Goal: Contribute content: Contribute content

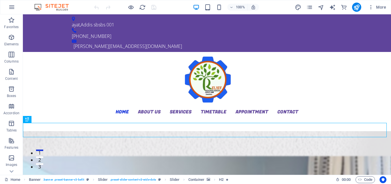
scroll to position [11, 0]
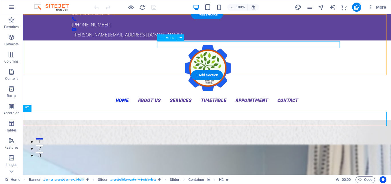
click at [226, 96] on nav "Home About us Services Timetable Appointment Contact" at bounding box center [207, 99] width 270 height 7
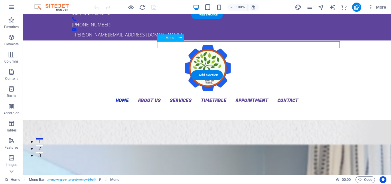
click at [226, 96] on nav "Home About us Services Timetable Appointment Contact" at bounding box center [207, 99] width 270 height 7
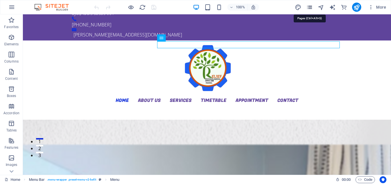
click at [311, 9] on icon "pages" at bounding box center [309, 7] width 7 height 7
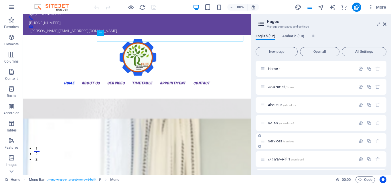
click at [280, 139] on span "Services /services" at bounding box center [281, 141] width 26 height 4
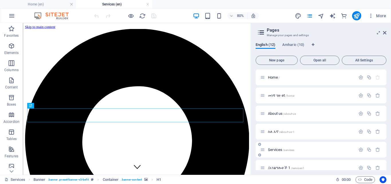
scroll to position [0, 0]
click at [386, 32] on icon at bounding box center [384, 32] width 3 height 5
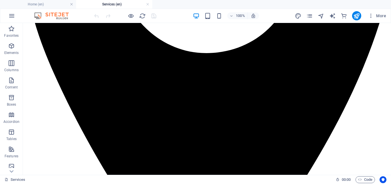
scroll to position [272, 0]
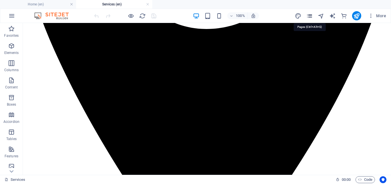
click at [310, 17] on icon "pages" at bounding box center [309, 16] width 7 height 7
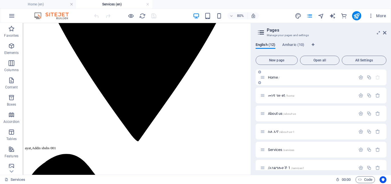
click at [279, 80] on div "Home /" at bounding box center [307, 77] width 95 height 7
click at [275, 78] on span "Home /" at bounding box center [274, 77] width 12 height 4
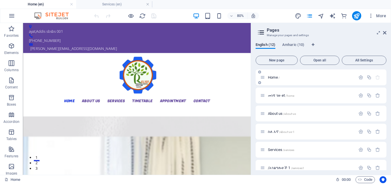
scroll to position [0, 0]
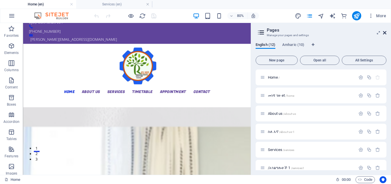
click at [386, 33] on icon at bounding box center [384, 32] width 3 height 5
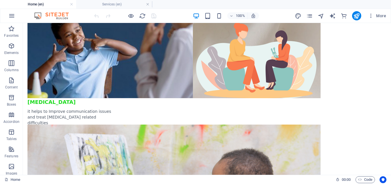
scroll to position [413, 0]
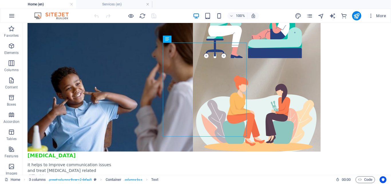
scroll to position [365, 0]
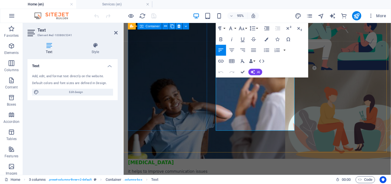
scroll to position [369, 0]
drag, startPoint x: 223, startPoint y: 87, endPoint x: 270, endPoint y: 132, distance: 65.8
drag, startPoint x: 258, startPoint y: 133, endPoint x: 211, endPoint y: 76, distance: 74.2
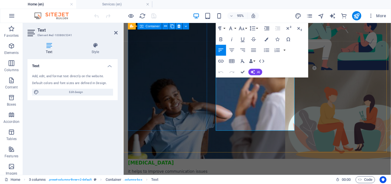
click at [266, 38] on icon "button" at bounding box center [267, 39] width 4 height 4
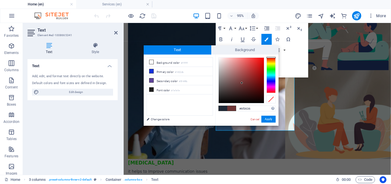
click at [242, 83] on div at bounding box center [241, 80] width 45 height 45
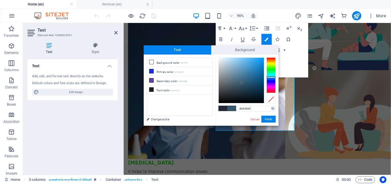
click at [271, 77] on div at bounding box center [271, 74] width 9 height 35
click at [261, 82] on div at bounding box center [241, 80] width 45 height 45
click at [263, 68] on div at bounding box center [241, 80] width 45 height 45
click at [260, 96] on div at bounding box center [241, 80] width 45 height 45
click at [259, 90] on div at bounding box center [241, 80] width 45 height 45
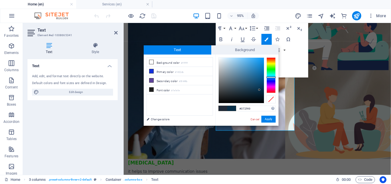
type input "#1873ae"
click at [257, 72] on div at bounding box center [241, 80] width 45 height 45
click at [272, 120] on button "Apply" at bounding box center [268, 118] width 14 height 7
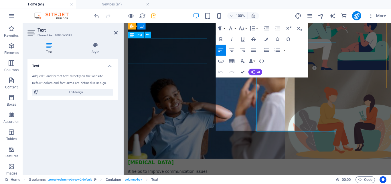
scroll to position [369, 0]
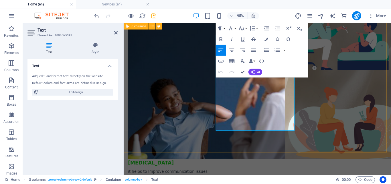
drag, startPoint x: 258, startPoint y: 134, endPoint x: 220, endPoint y: 76, distance: 69.4
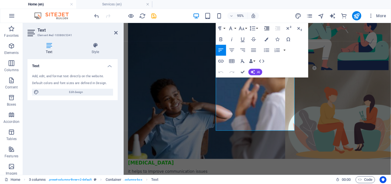
click at [267, 30] on icon "button" at bounding box center [267, 28] width 5 height 4
click at [255, 48] on icon "button" at bounding box center [253, 50] width 7 height 7
click at [266, 51] on icon "button" at bounding box center [266, 50] width 7 height 7
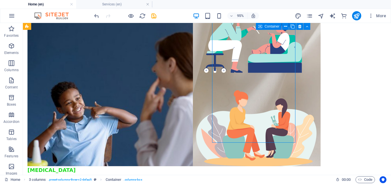
scroll to position [365, 0]
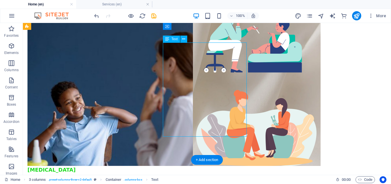
drag, startPoint x: 179, startPoint y: 62, endPoint x: 183, endPoint y: 64, distance: 4.4
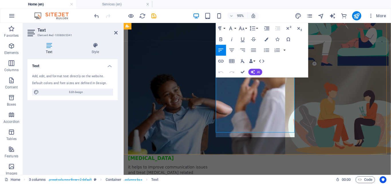
drag, startPoint x: 324, startPoint y: 130, endPoint x: 228, endPoint y: 135, distance: 95.8
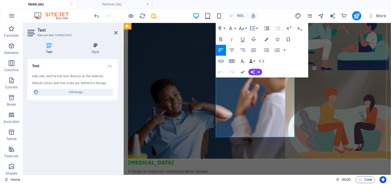
drag, startPoint x: 246, startPoint y: 139, endPoint x: 281, endPoint y: 99, distance: 53.4
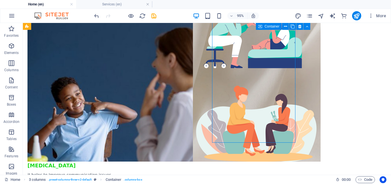
scroll to position [365, 0]
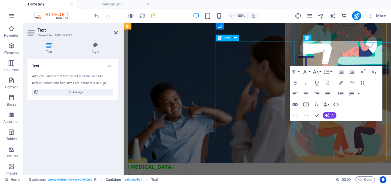
scroll to position [369, 0]
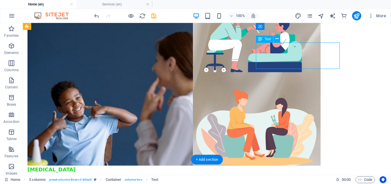
drag, startPoint x: 266, startPoint y: 57, endPoint x: 172, endPoint y: 59, distance: 93.3
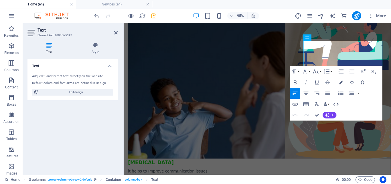
drag, startPoint x: 313, startPoint y: 54, endPoint x: 404, endPoint y: 93, distance: 98.8
click at [341, 83] on icon "button" at bounding box center [341, 82] width 4 height 4
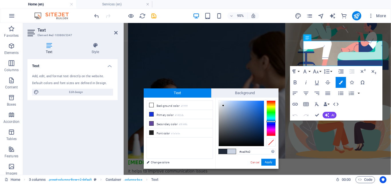
click at [223, 105] on div at bounding box center [241, 122] width 45 height 45
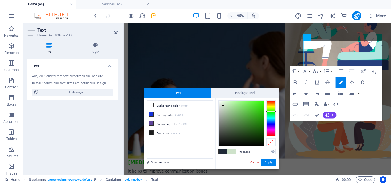
click at [273, 111] on div at bounding box center [271, 117] width 9 height 35
click at [252, 121] on div at bounding box center [241, 122] width 45 height 45
click at [233, 128] on div at bounding box center [241, 122] width 45 height 45
click at [249, 121] on div at bounding box center [241, 122] width 45 height 45
click at [259, 138] on div at bounding box center [241, 122] width 45 height 45
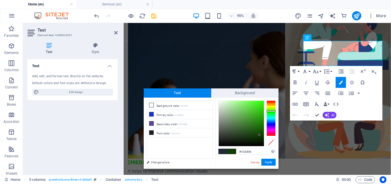
click at [259, 135] on div at bounding box center [241, 122] width 45 height 45
click at [257, 123] on div at bounding box center [241, 122] width 45 height 45
click at [270, 157] on div "#267c13 Supported formats #0852ed rgb(8, 82, 237) rgba(8, 82, 237, 90%) hsv(221…" at bounding box center [246, 174] width 63 height 154
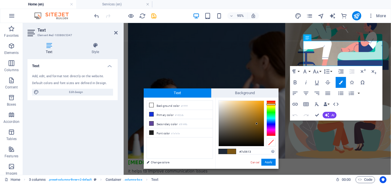
click at [271, 104] on div at bounding box center [271, 117] width 9 height 35
click at [251, 110] on div at bounding box center [241, 122] width 45 height 45
click at [256, 133] on div at bounding box center [241, 122] width 45 height 45
click at [224, 113] on div at bounding box center [241, 122] width 45 height 45
click at [225, 102] on div at bounding box center [241, 122] width 45 height 45
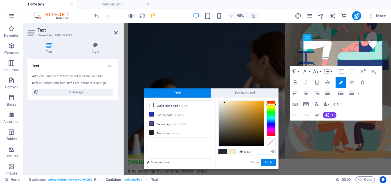
type input "#b57c17"
click at [258, 113] on div at bounding box center [241, 122] width 45 height 45
click at [273, 163] on button "Apply" at bounding box center [268, 161] width 14 height 7
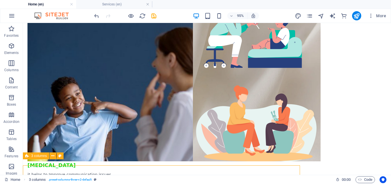
scroll to position [365, 0]
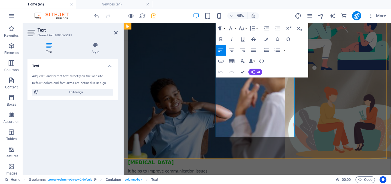
click at [285, 52] on button "button" at bounding box center [284, 50] width 4 height 11
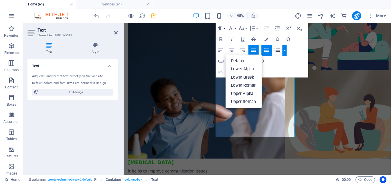
click at [288, 68] on div "Paragraph Format Normal Heading 1 Heading 2 Heading 3 Heading 4 Heading 5 Headi…" at bounding box center [262, 50] width 92 height 54
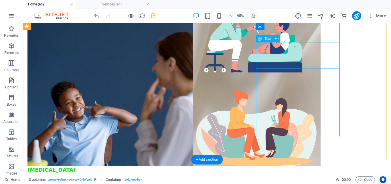
scroll to position [365, 0]
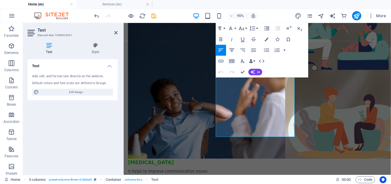
click at [231, 52] on icon "button" at bounding box center [231, 50] width 7 height 7
click at [244, 52] on icon "button" at bounding box center [242, 50] width 7 height 7
click at [257, 51] on button "Align Justify" at bounding box center [253, 50] width 10 height 11
click at [288, 29] on icon "button" at bounding box center [289, 28] width 5 height 4
click at [297, 30] on icon "button" at bounding box center [299, 28] width 7 height 7
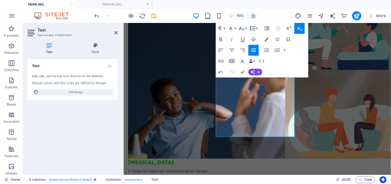
click at [252, 30] on icon "button" at bounding box center [252, 28] width 7 height 7
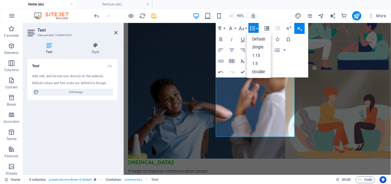
click at [266, 27] on icon "button" at bounding box center [267, 28] width 7 height 7
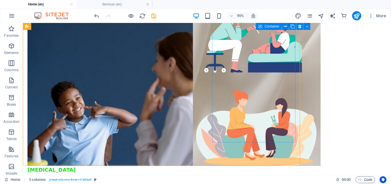
scroll to position [365, 0]
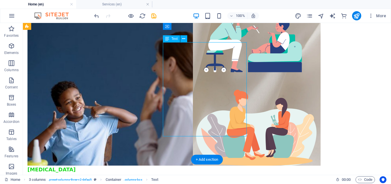
drag, startPoint x: 179, startPoint y: 64, endPoint x: 181, endPoint y: 68, distance: 4.5
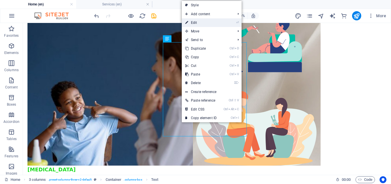
click at [198, 21] on link "⏎ Edit" at bounding box center [201, 22] width 38 height 9
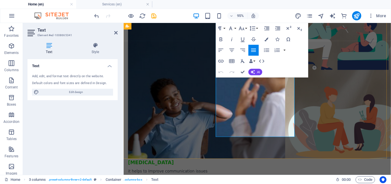
drag, startPoint x: 414, startPoint y: 82, endPoint x: 322, endPoint y: 104, distance: 94.7
drag, startPoint x: 420, startPoint y: 90, endPoint x: 276, endPoint y: 119, distance: 147.2
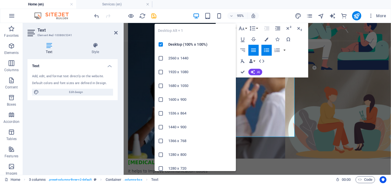
click at [198, 16] on icon "button" at bounding box center [196, 16] width 7 height 7
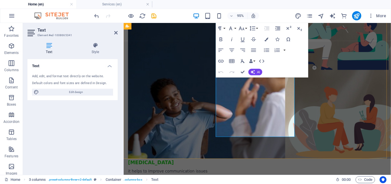
click at [270, 48] on button "Unordered List" at bounding box center [266, 50] width 10 height 11
click at [243, 48] on icon "button" at bounding box center [242, 50] width 7 height 7
click at [231, 50] on icon "button" at bounding box center [231, 50] width 7 height 7
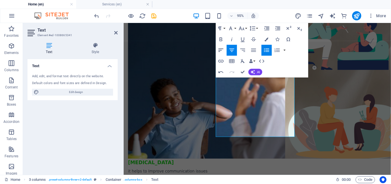
click at [221, 50] on icon "button" at bounding box center [221, 50] width 7 height 7
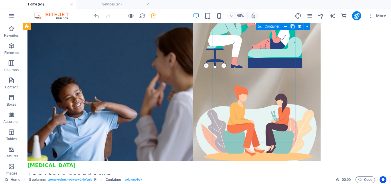
scroll to position [365, 0]
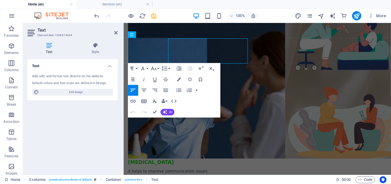
scroll to position [369, 0]
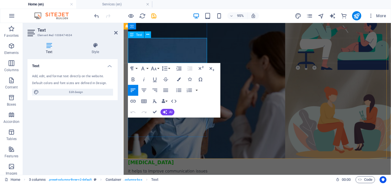
drag, startPoint x: 128, startPoint y: 51, endPoint x: 166, endPoint y: 60, distance: 38.7
click at [178, 79] on icon "button" at bounding box center [179, 79] width 4 height 4
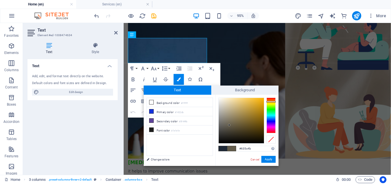
click at [271, 101] on div at bounding box center [271, 114] width 9 height 35
type input "#b79237"
click at [250, 110] on div at bounding box center [241, 120] width 45 height 45
click at [273, 159] on button "Apply" at bounding box center [268, 158] width 14 height 7
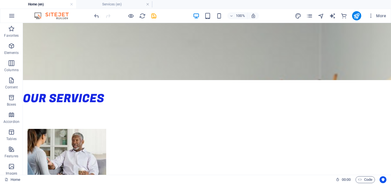
scroll to position [169, 0]
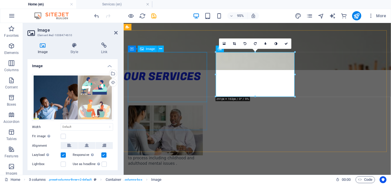
scroll to position [174, 0]
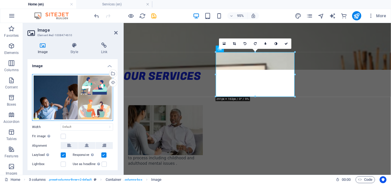
click at [74, 83] on div "Drag files here, click to choose files or select files from Files or our free s…" at bounding box center [72, 97] width 81 height 47
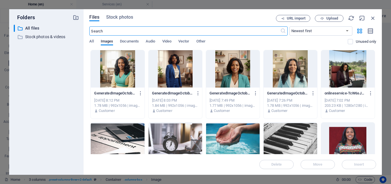
scroll to position [281, 0]
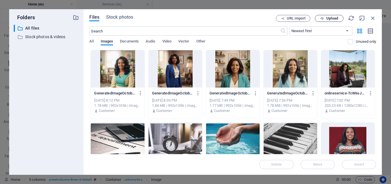
click at [332, 19] on span "Upload" at bounding box center [332, 18] width 12 height 3
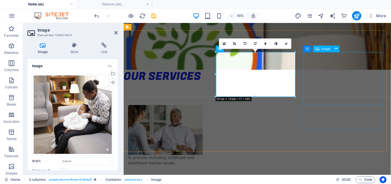
scroll to position [174, 0]
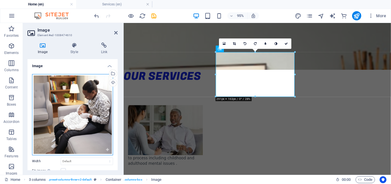
click at [74, 90] on div "Drag files here, click to choose files or select files from Files or our free s…" at bounding box center [72, 114] width 81 height 81
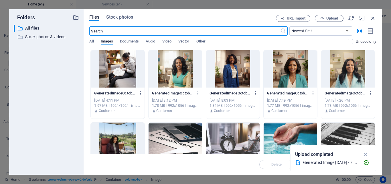
scroll to position [281, 0]
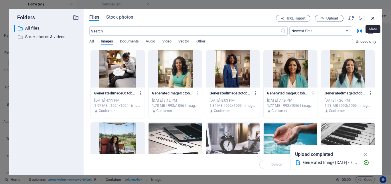
click at [371, 19] on icon "button" at bounding box center [373, 18] width 6 height 6
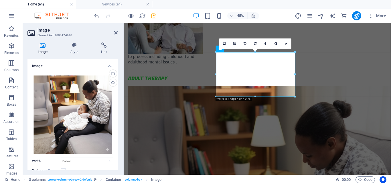
scroll to position [174, 0]
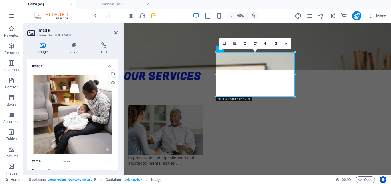
click at [63, 86] on div "Drag files here, click to choose files or select files from Files or our free s…" at bounding box center [72, 114] width 81 height 81
click at [63, 86] on body "[DOMAIN_NAME] Home (en) Services (en) Favorites Elements Columns Content Boxes …" at bounding box center [195, 92] width 391 height 184
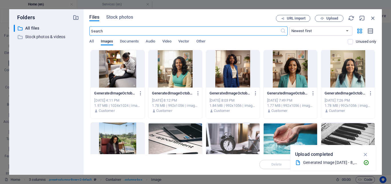
scroll to position [281, 0]
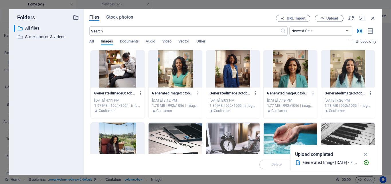
click at [348, 164] on div "Generated Image [DATE] - 8_15PM.png" at bounding box center [331, 162] width 56 height 7
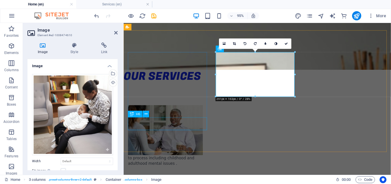
click at [209, 178] on div "​​​​​​​​ adult therapy" at bounding box center [170, 184] width 84 height 13
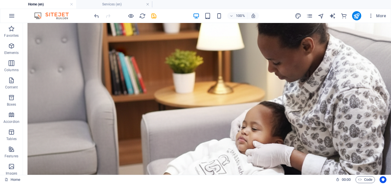
scroll to position [384, 0]
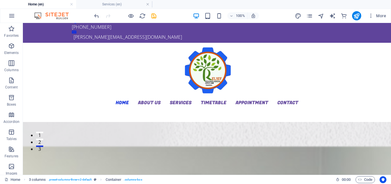
scroll to position [0, 0]
